Goal: Task Accomplishment & Management: Use online tool/utility

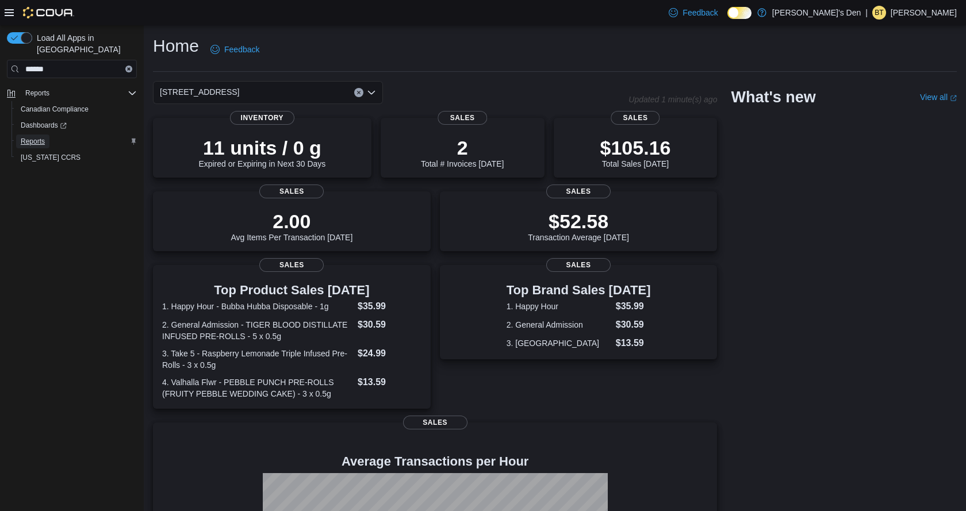
click at [26, 137] on span "Reports" at bounding box center [33, 141] width 24 height 9
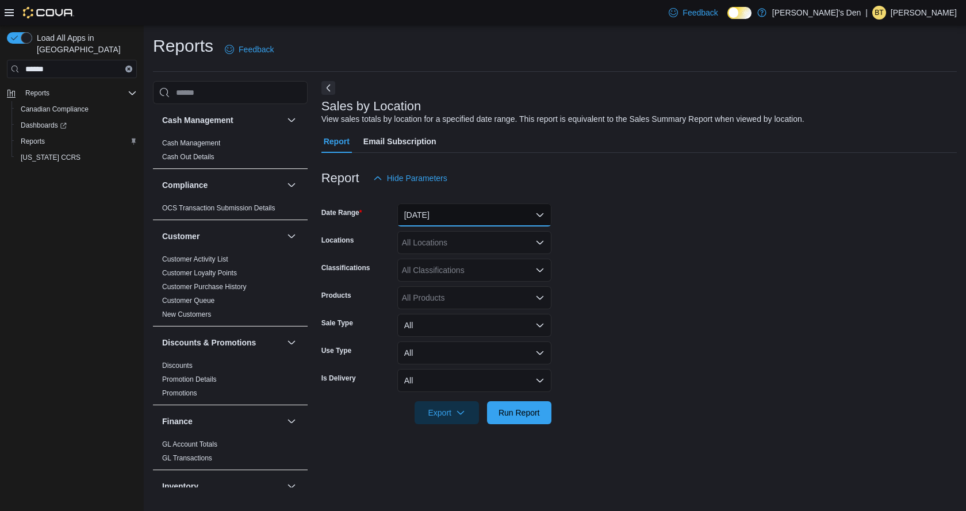
click at [446, 215] on button "[DATE]" at bounding box center [474, 215] width 154 height 23
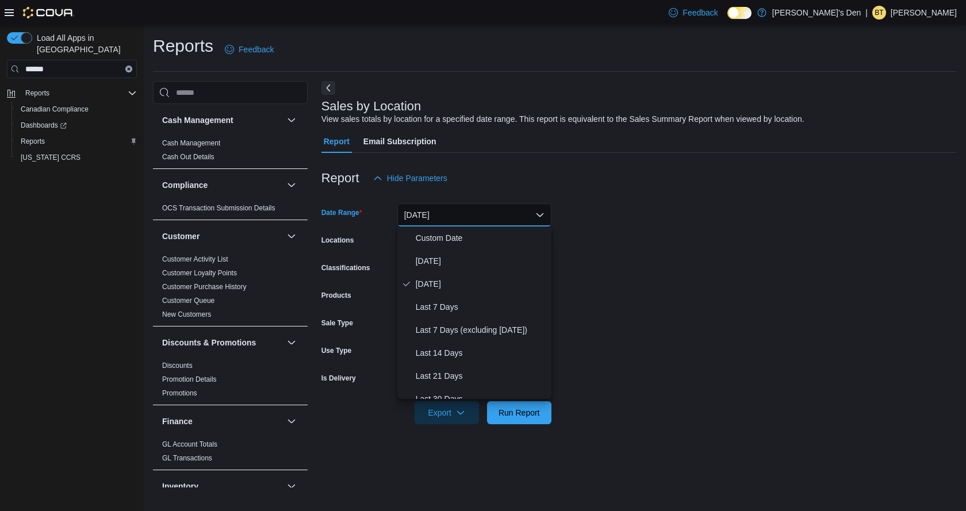
click at [446, 215] on button "[DATE]" at bounding box center [474, 215] width 154 height 23
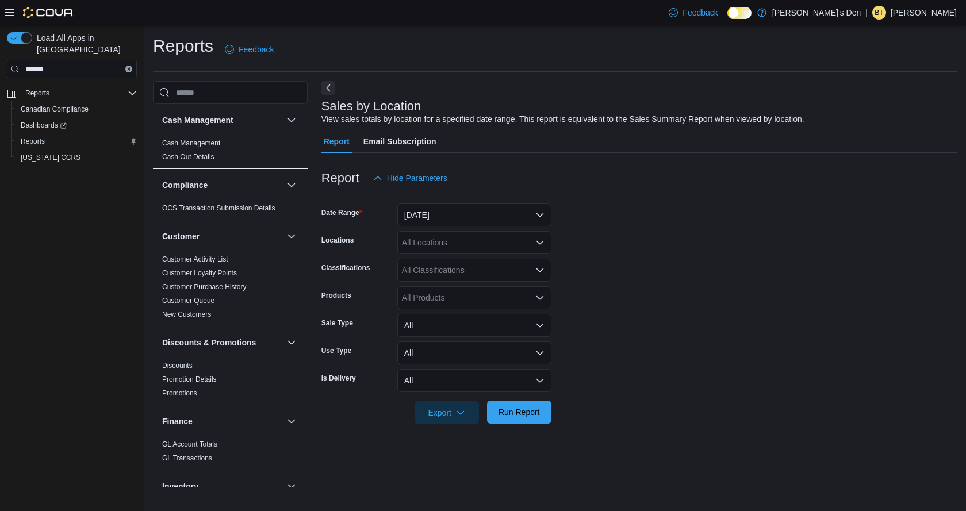
click at [512, 407] on span "Run Report" at bounding box center [519, 412] width 51 height 23
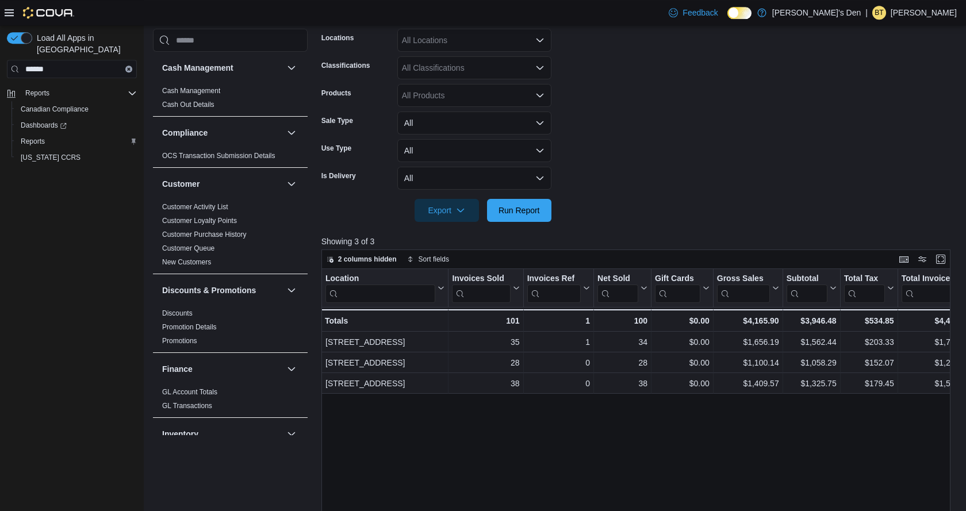
scroll to position [176, 0]
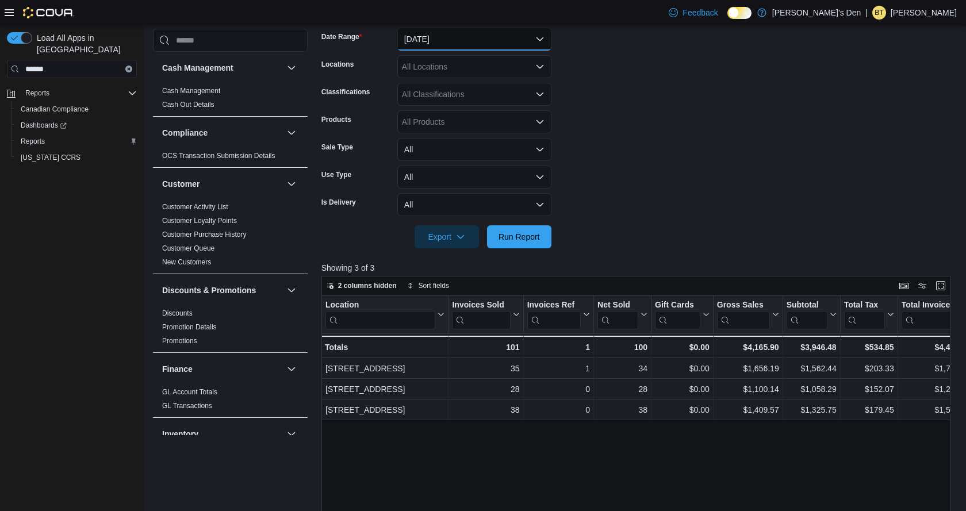
click at [419, 48] on button "[DATE]" at bounding box center [474, 39] width 154 height 23
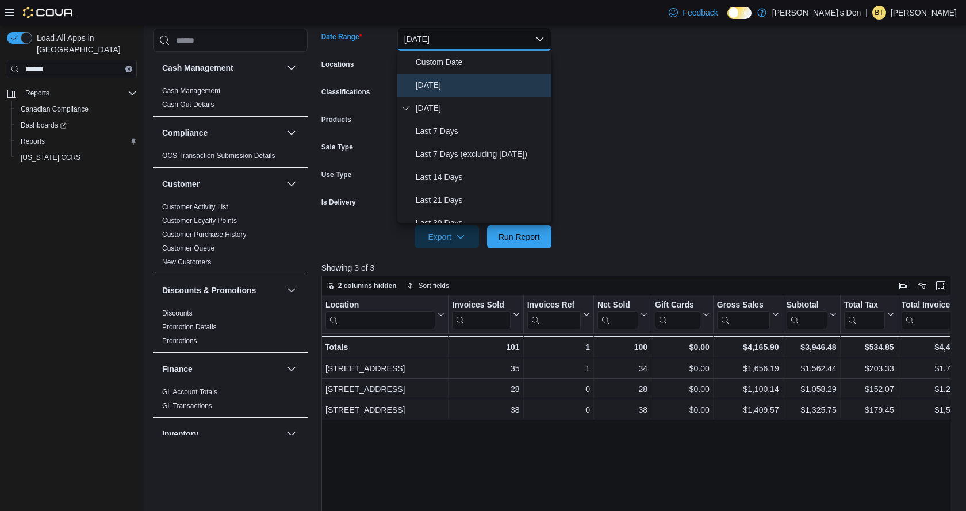
click at [427, 81] on span "[DATE]" at bounding box center [481, 85] width 131 height 14
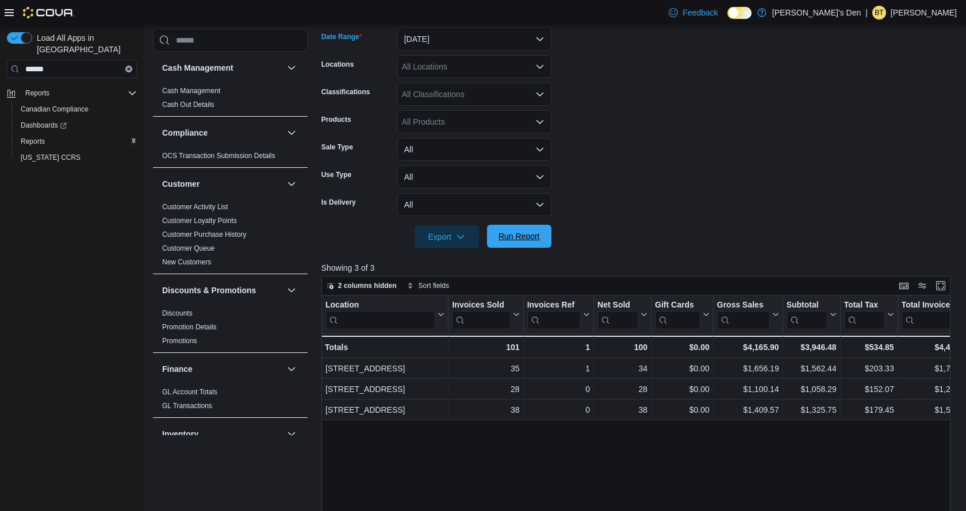
click at [522, 231] on span "Run Report" at bounding box center [519, 236] width 51 height 23
click at [525, 236] on span "Run Report" at bounding box center [519, 237] width 41 height 12
